Goal: Information Seeking & Learning: Learn about a topic

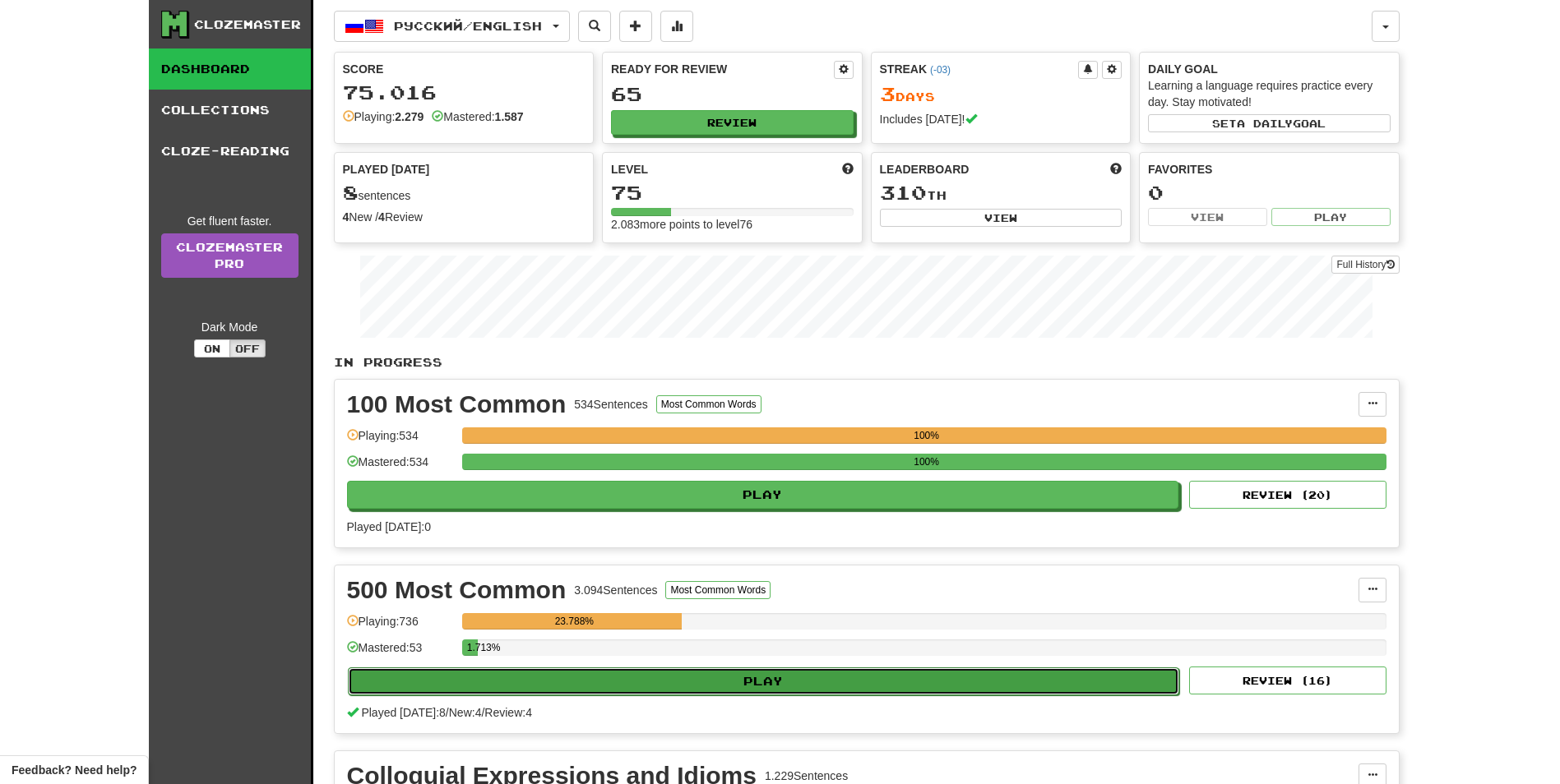
click at [558, 693] on button "Play" at bounding box center [764, 681] width 832 height 28
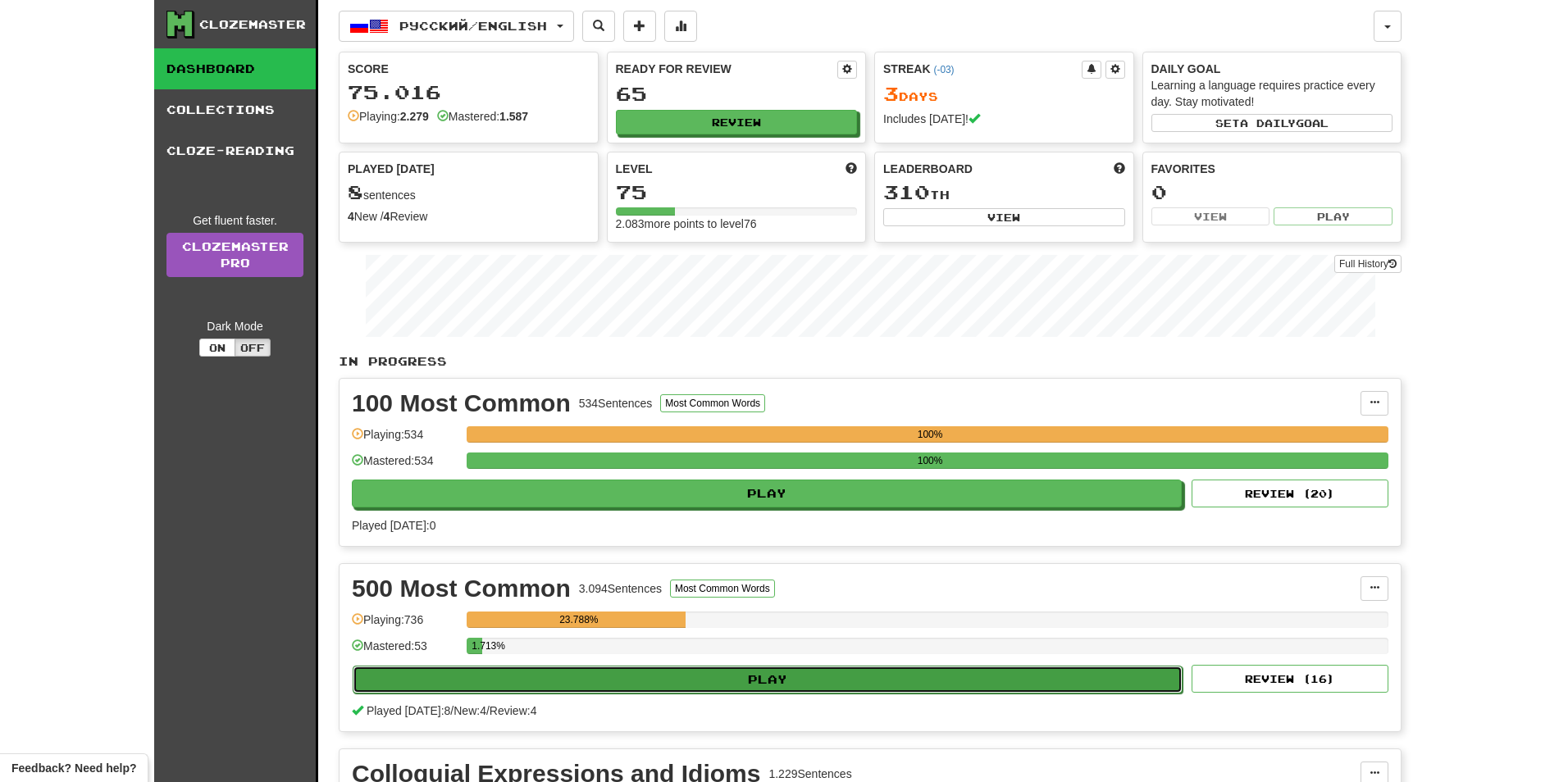
select select "**"
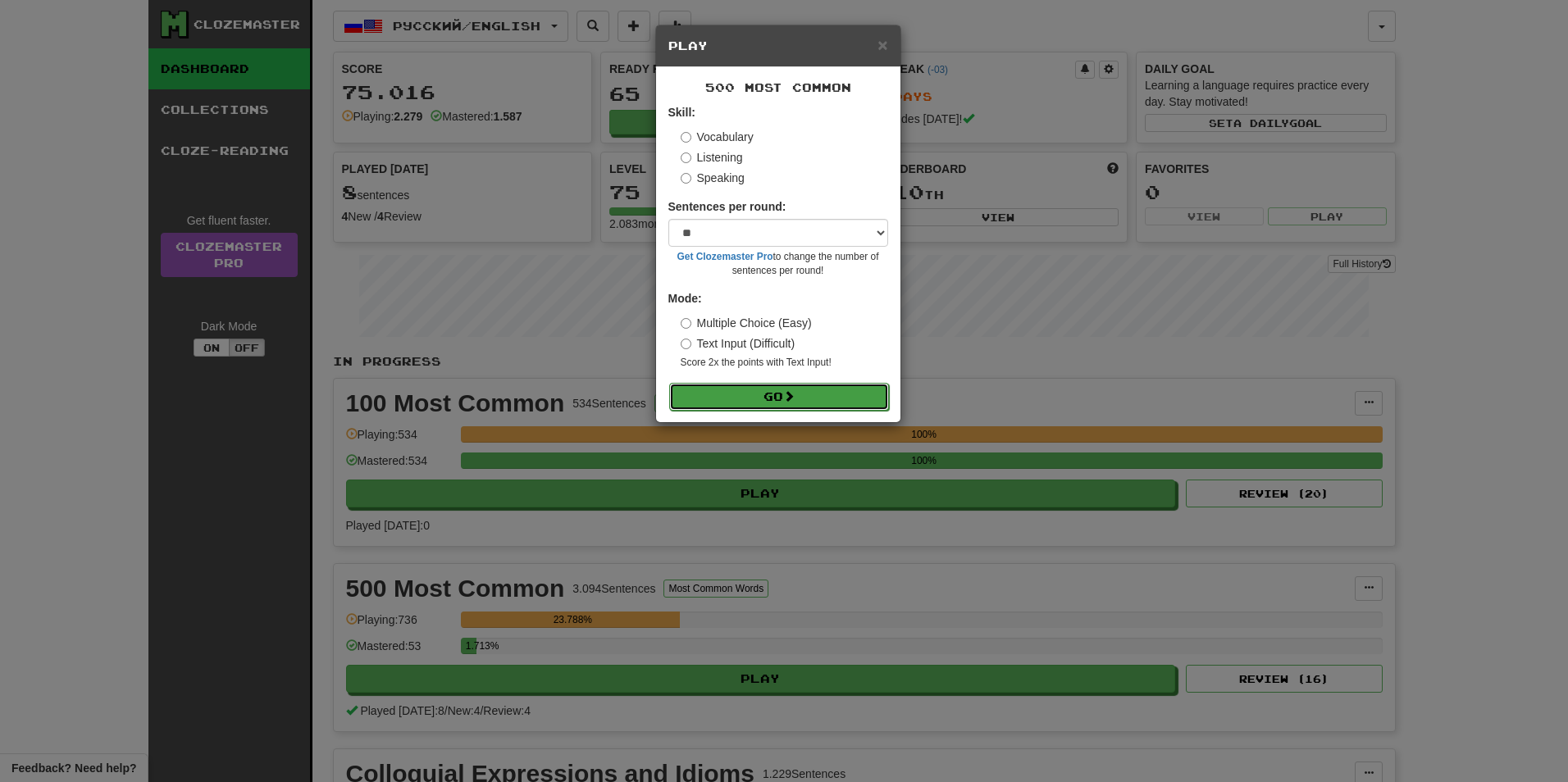
click at [752, 405] on button "Go" at bounding box center [779, 397] width 220 height 28
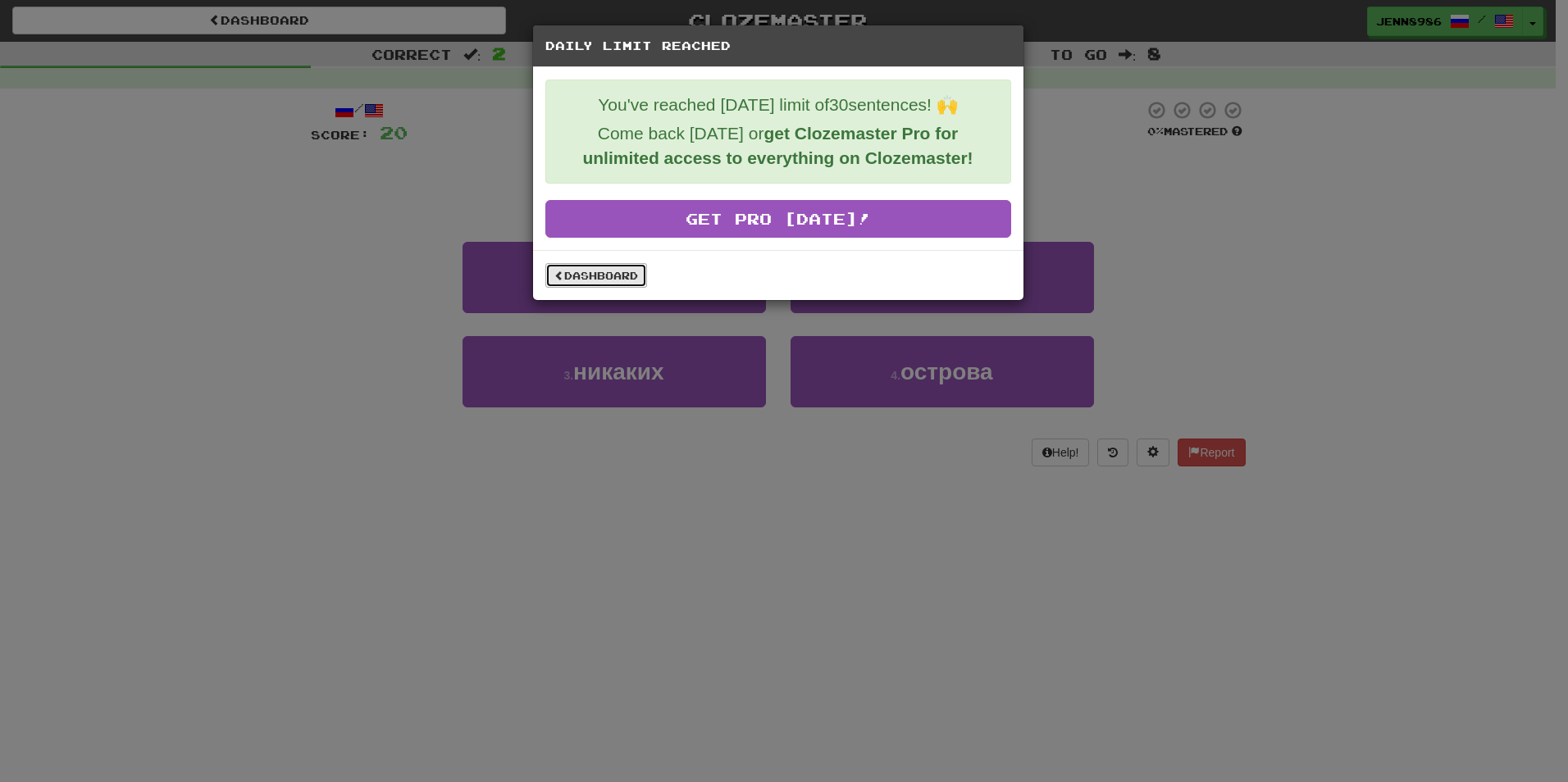
click at [613, 284] on link "Dashboard" at bounding box center [596, 275] width 102 height 24
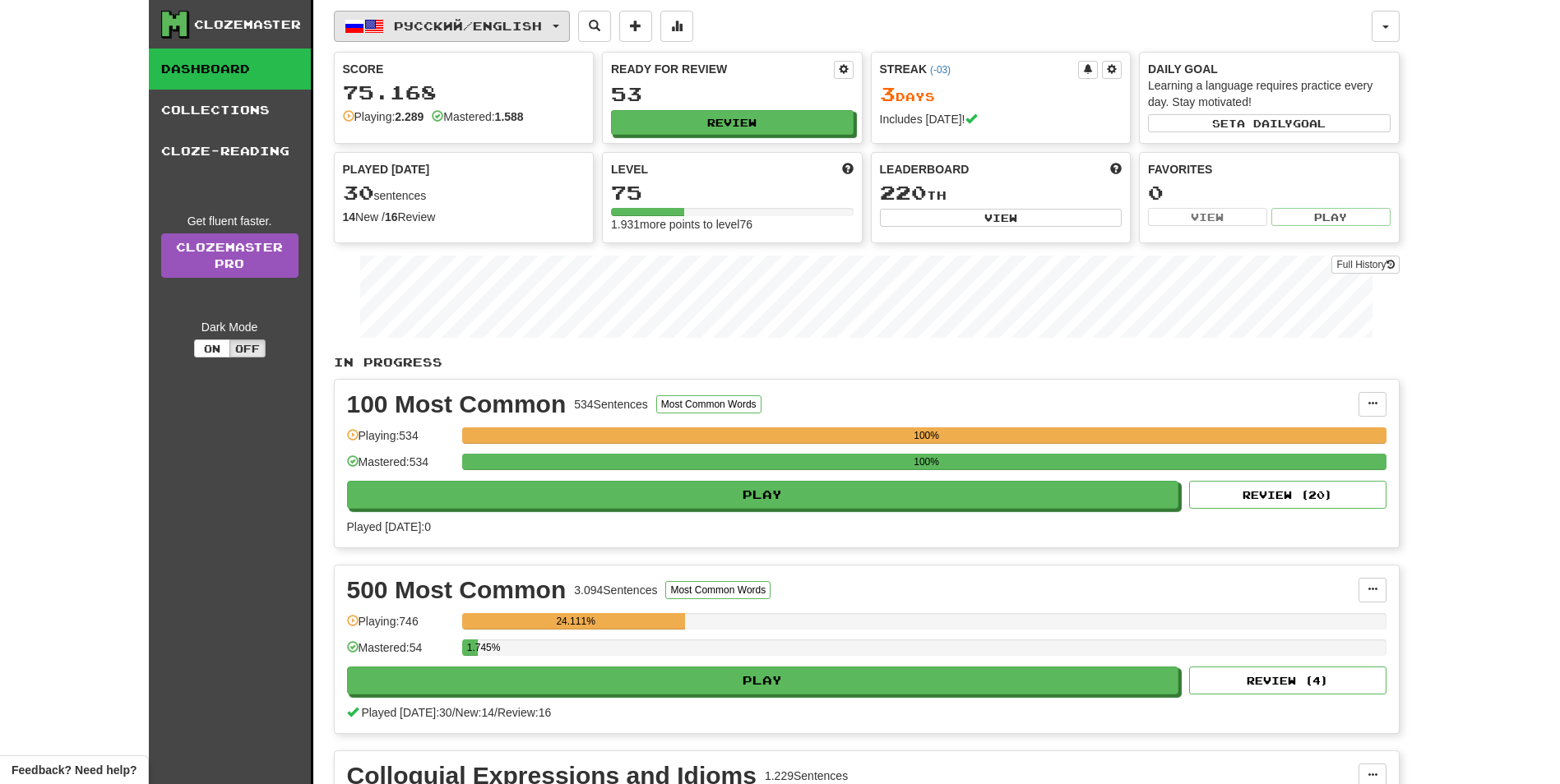
click at [462, 40] on button "Русский / English" at bounding box center [452, 26] width 236 height 31
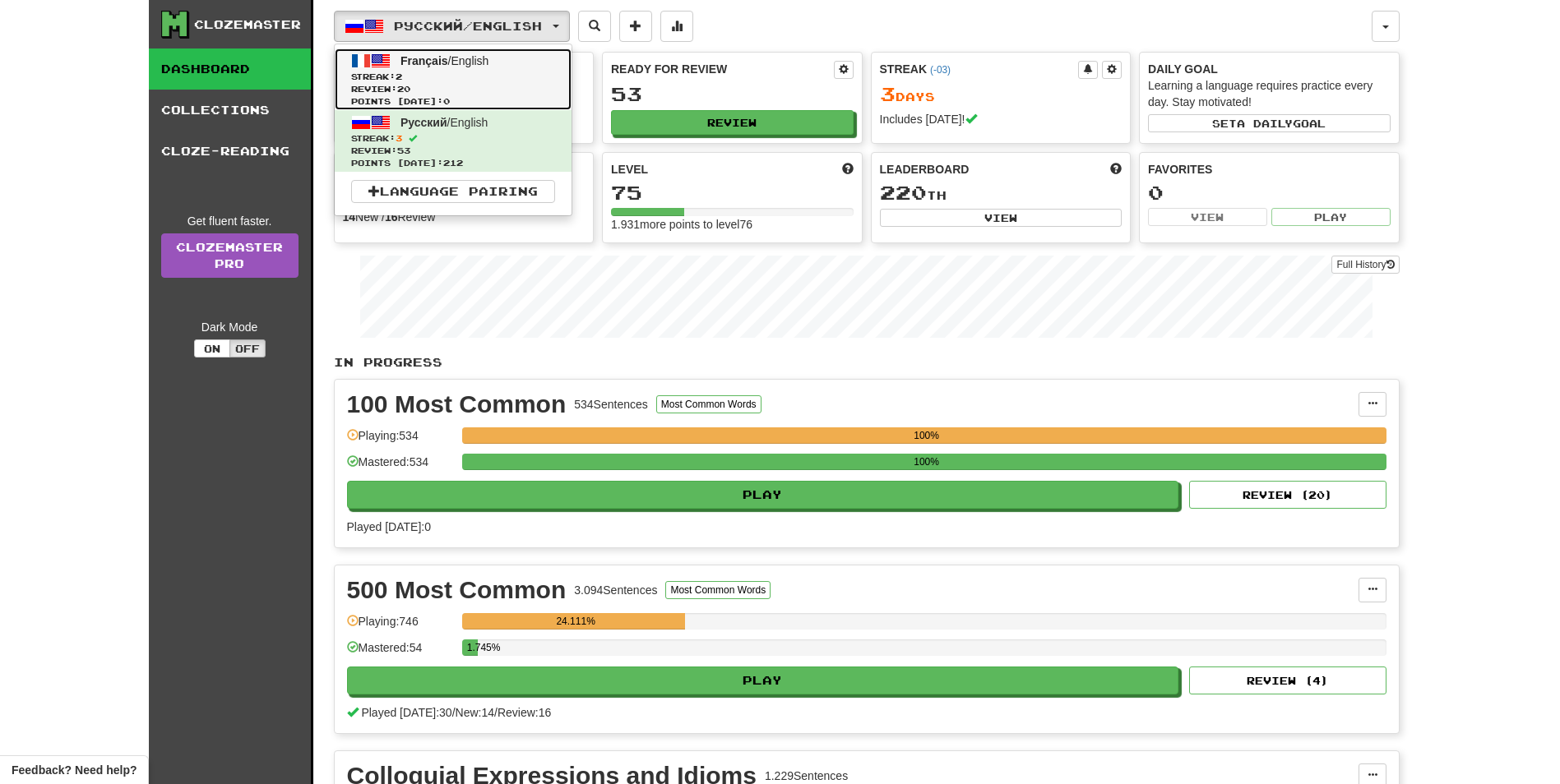
click at [463, 83] on span "Review: 20" at bounding box center [453, 89] width 204 height 12
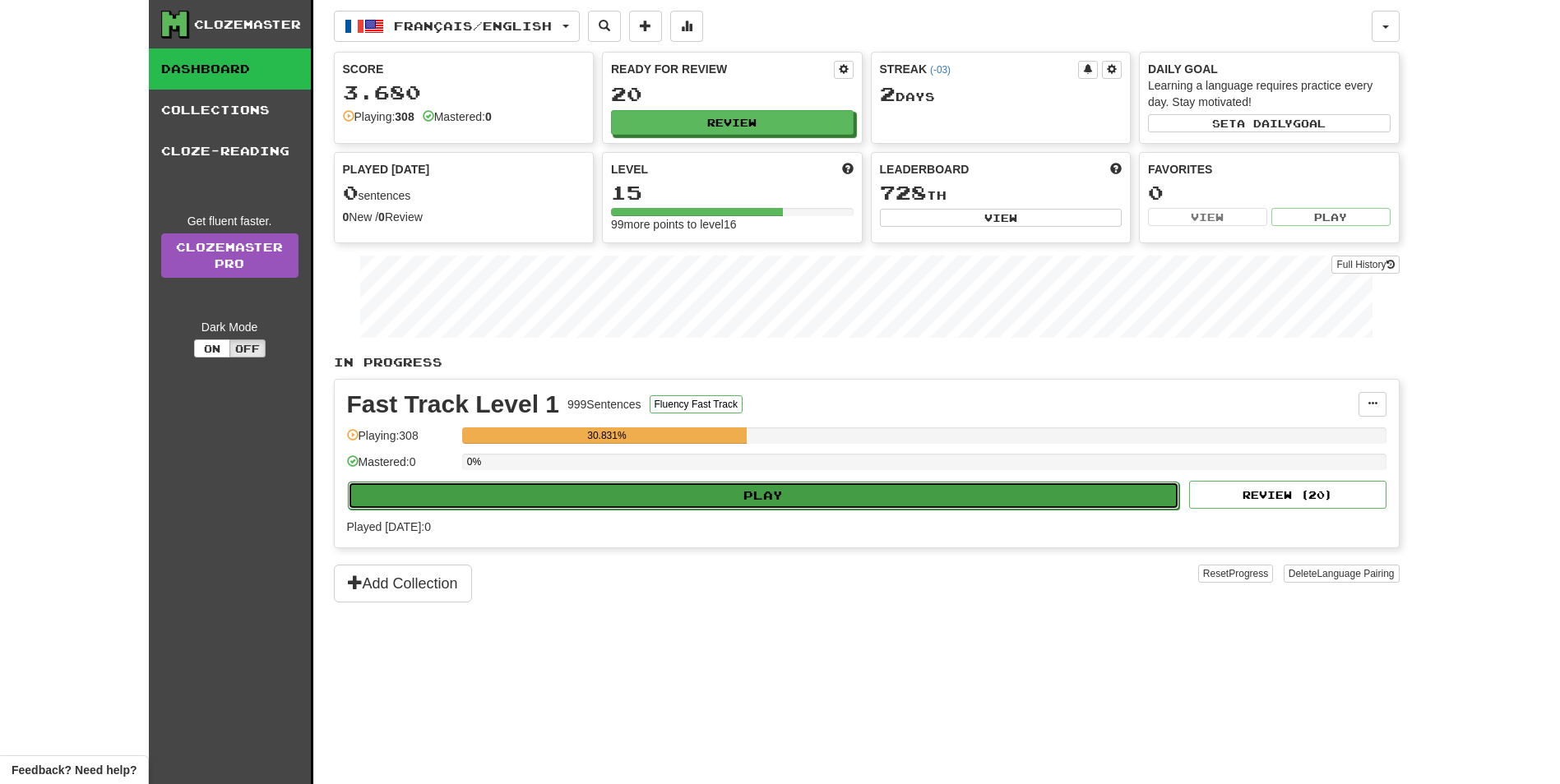
click at [617, 491] on button "Play" at bounding box center [764, 495] width 832 height 28
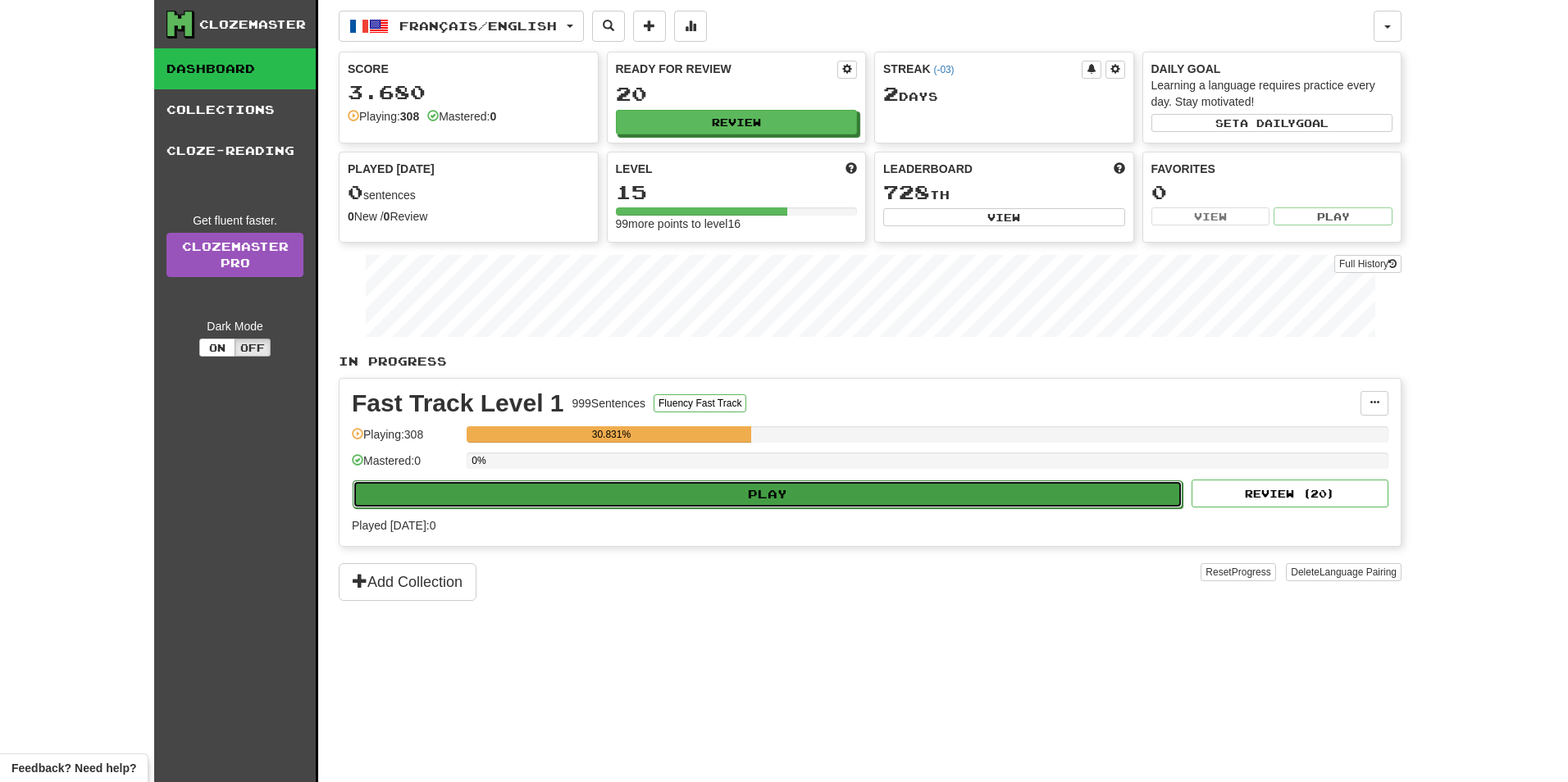
select select "**"
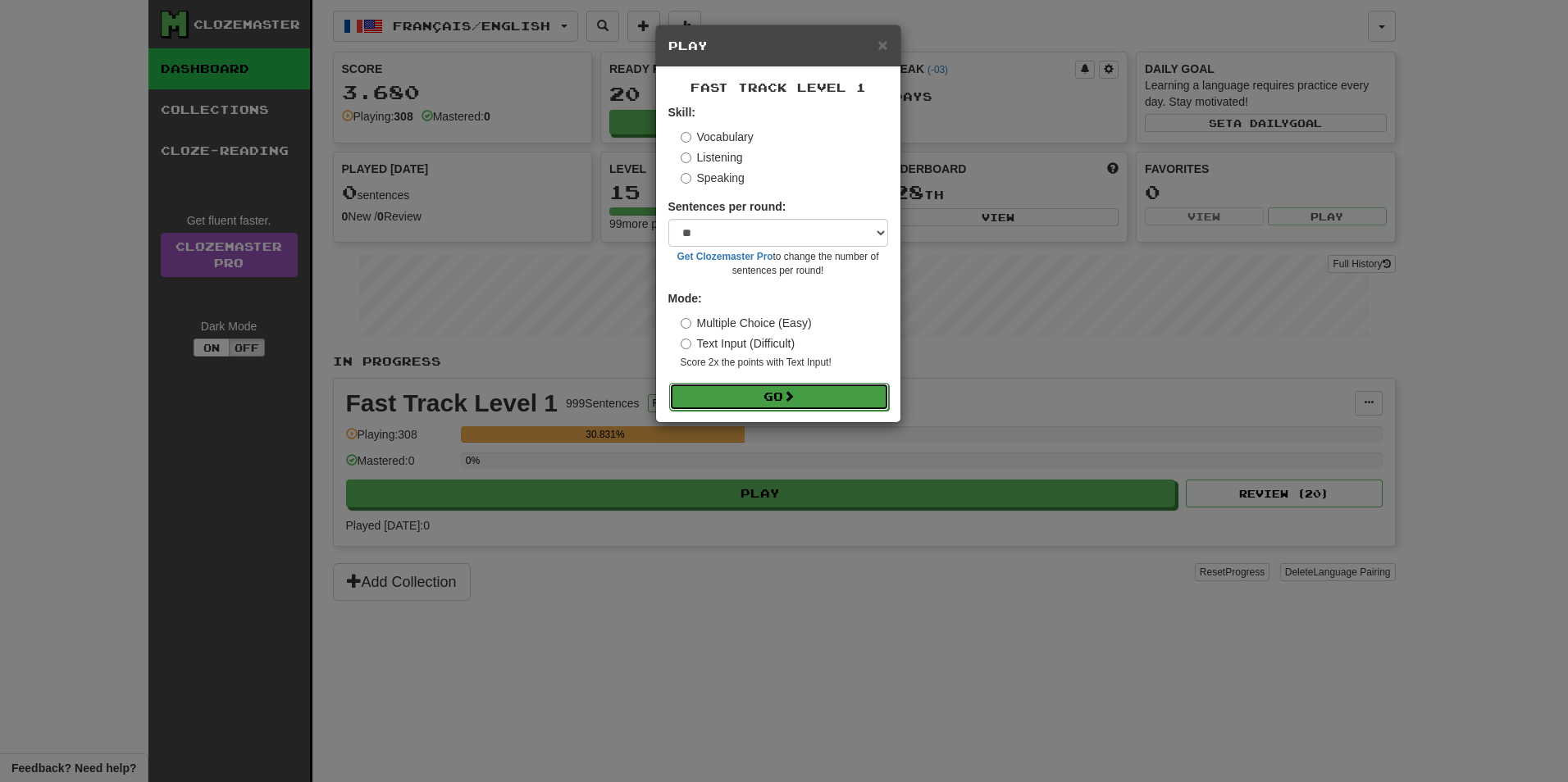
click at [726, 402] on button "Go" at bounding box center [779, 397] width 220 height 28
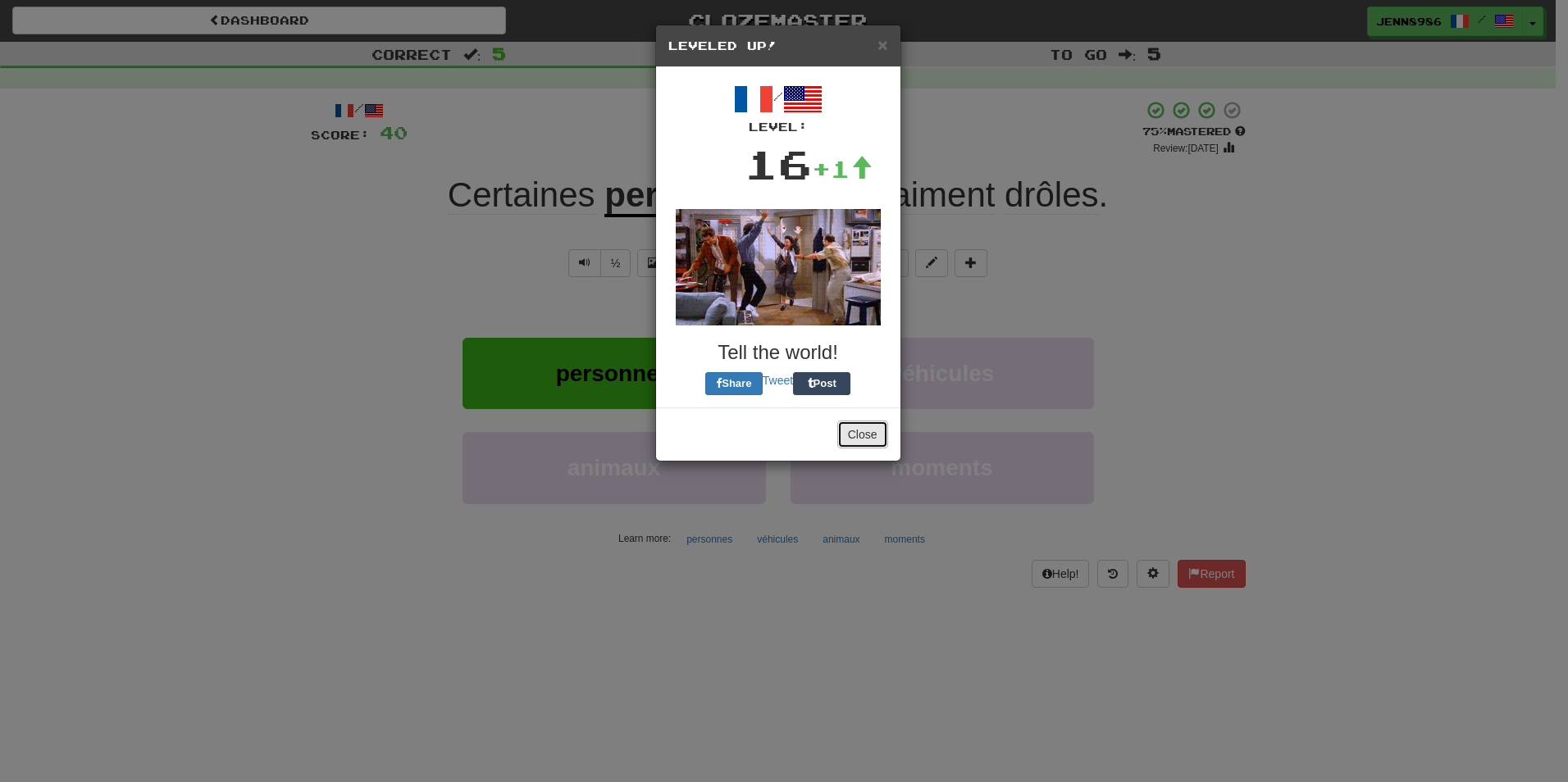
click at [861, 447] on button "Close" at bounding box center [862, 434] width 50 height 28
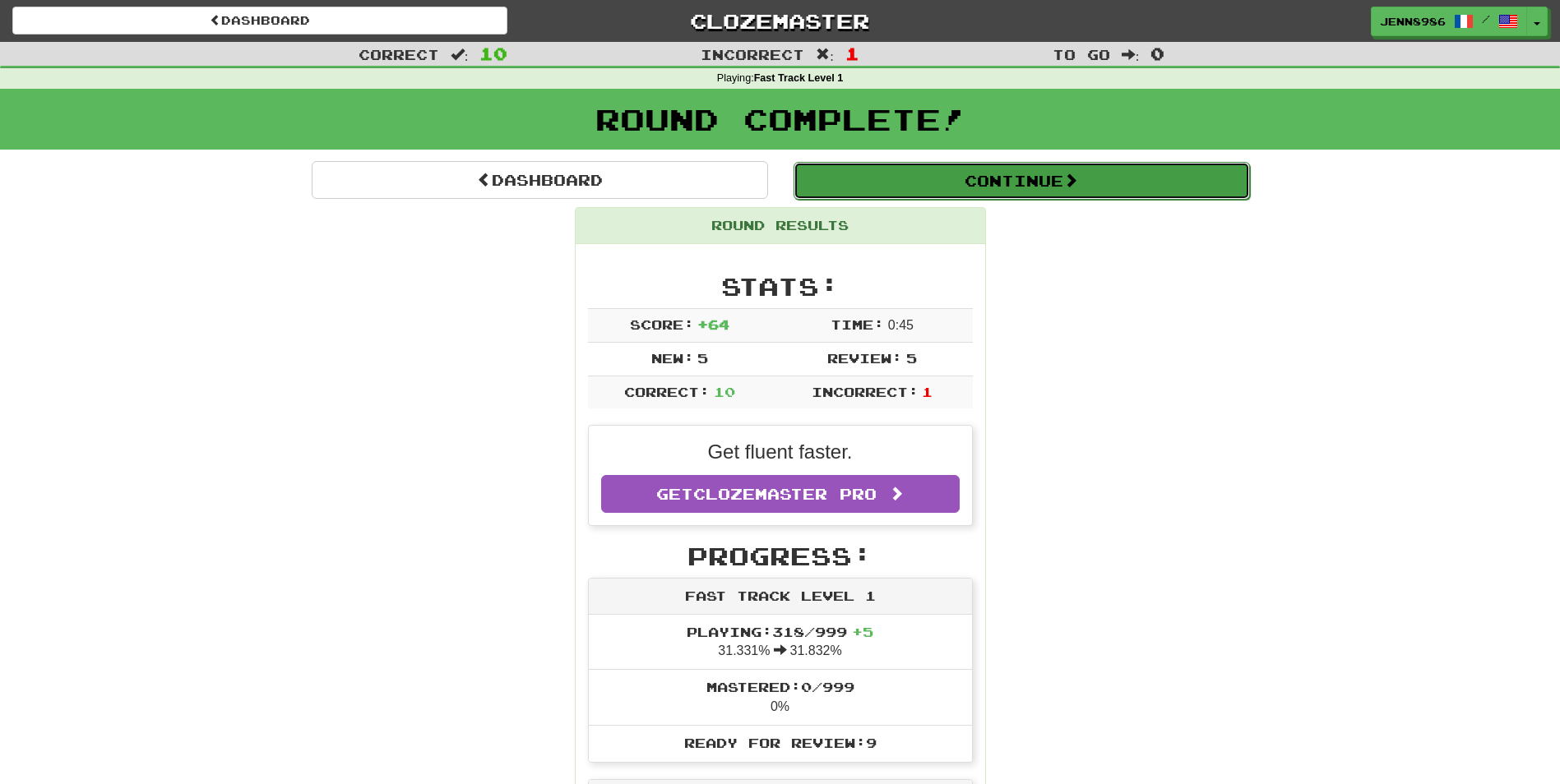
click at [1162, 179] on button "Continue" at bounding box center [1021, 181] width 456 height 37
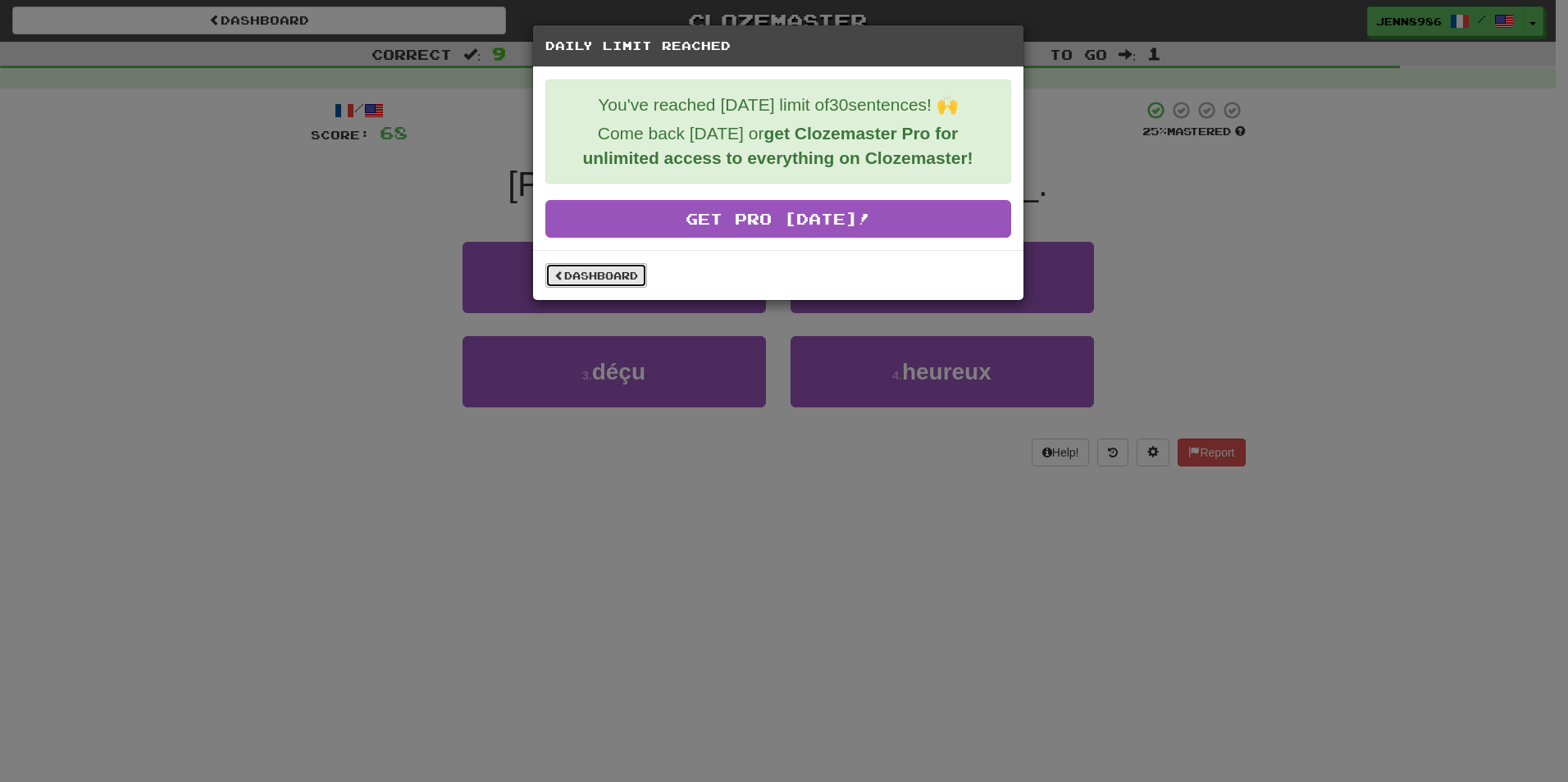
click at [586, 268] on link "Dashboard" at bounding box center [596, 275] width 102 height 24
